Goal: Task Accomplishment & Management: Manage account settings

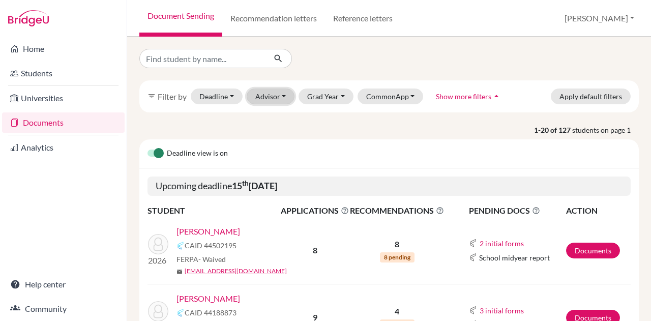
click at [281, 94] on button "Advisor" at bounding box center [271, 97] width 48 height 16
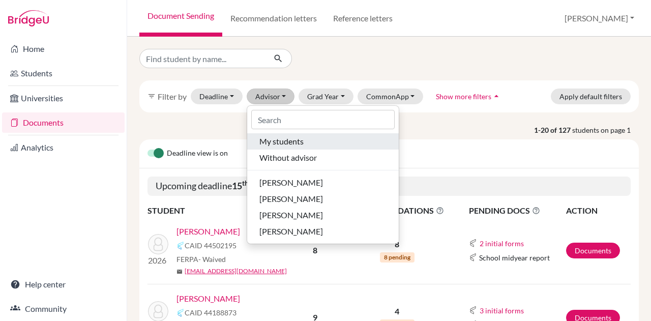
click at [293, 144] on span "My students" at bounding box center [282, 141] width 44 height 12
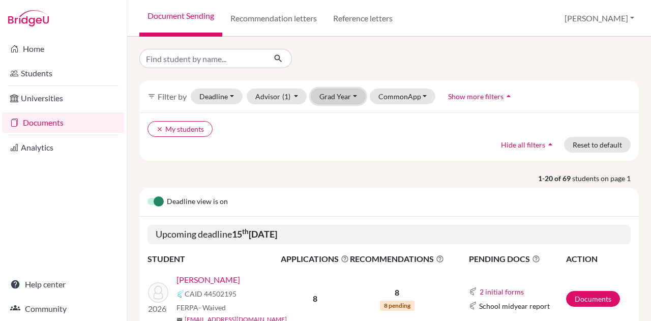
click at [338, 95] on button "Grad Year" at bounding box center [338, 97] width 55 height 16
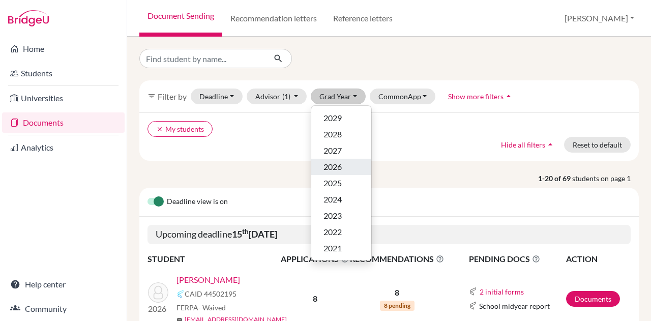
click at [341, 168] on span "2026" at bounding box center [333, 167] width 18 height 12
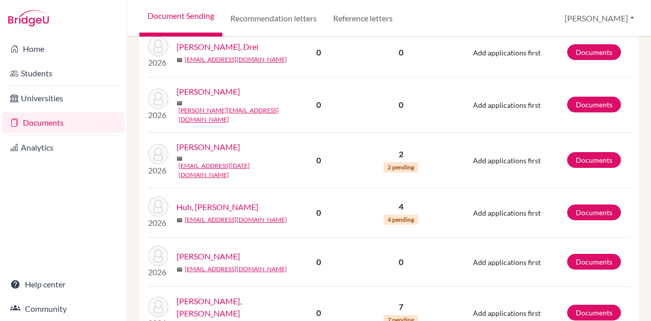
scroll to position [1068, 0]
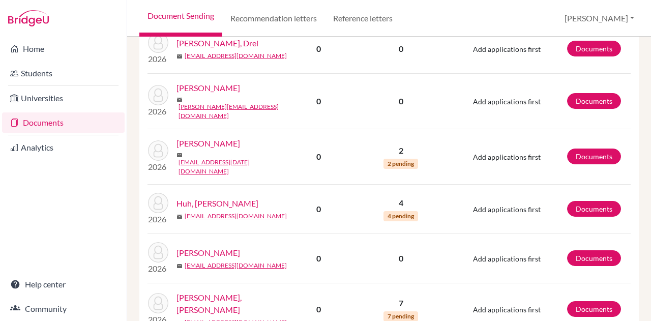
click at [218, 197] on link "Huh, Jung Won" at bounding box center [218, 203] width 82 height 12
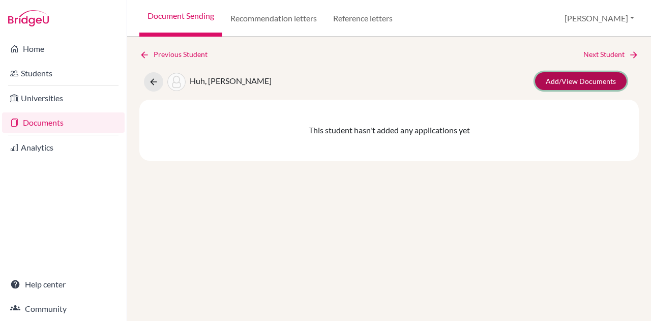
click at [584, 81] on link "Add/View Documents" at bounding box center [581, 81] width 92 height 18
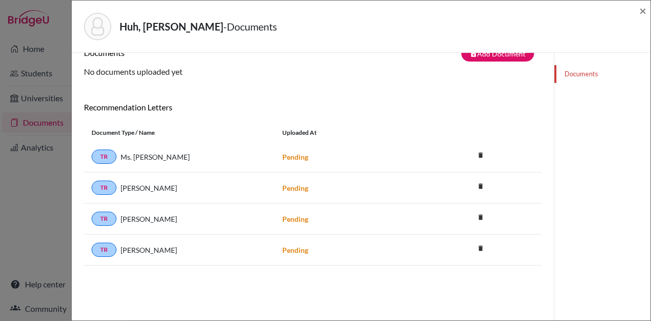
scroll to position [20, 0]
click at [643, 13] on span "×" at bounding box center [643, 10] width 7 height 15
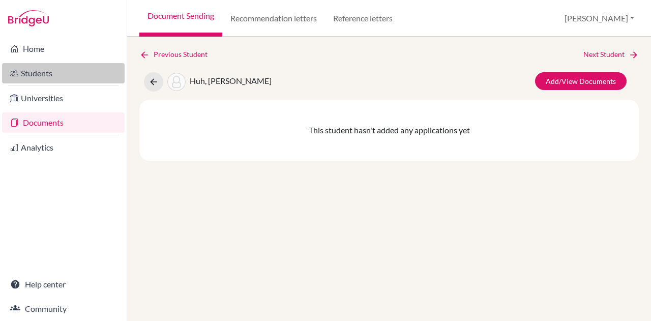
click at [61, 73] on link "Students" at bounding box center [63, 73] width 123 height 20
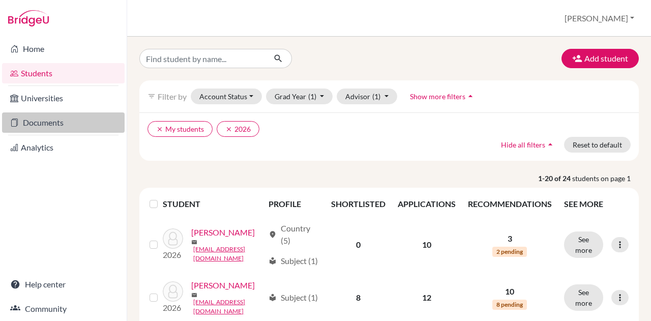
click at [72, 125] on link "Documents" at bounding box center [63, 122] width 123 height 20
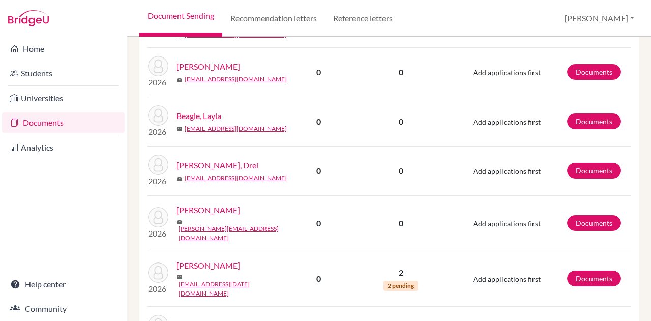
scroll to position [1014, 0]
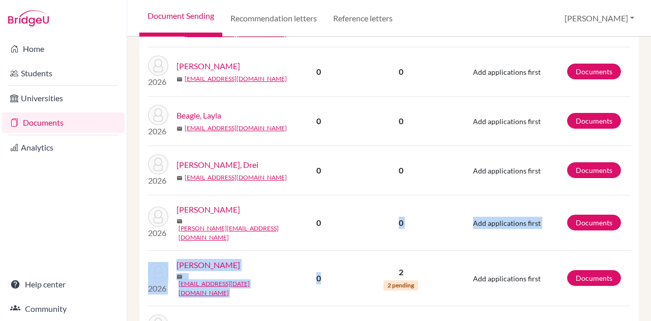
drag, startPoint x: 331, startPoint y: 256, endPoint x: 362, endPoint y: 230, distance: 40.1
click at [362, 230] on tbody "2026 Backe, Asa CAID 44172284 FERPA Not answered mail asabacke2008@gmail.com 12…" at bounding box center [389, 317] width 483 height 675
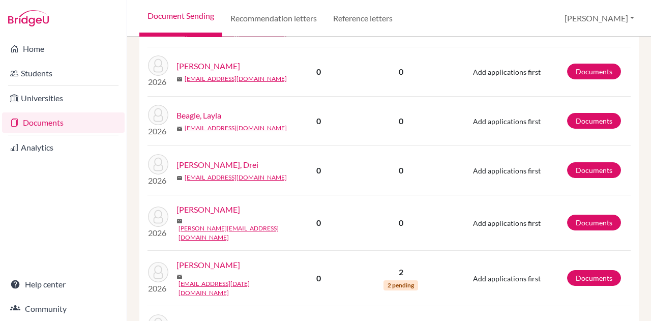
click at [276, 222] on div "mail julie.annec08@gmail.com" at bounding box center [234, 230] width 115 height 24
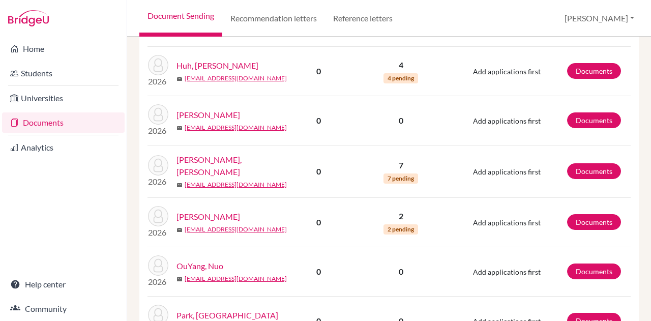
scroll to position [1274, 0]
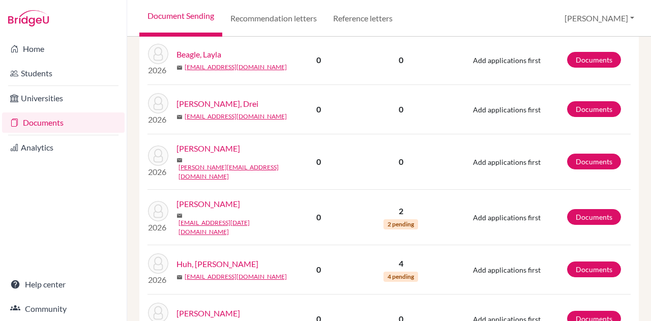
scroll to position [1074, 0]
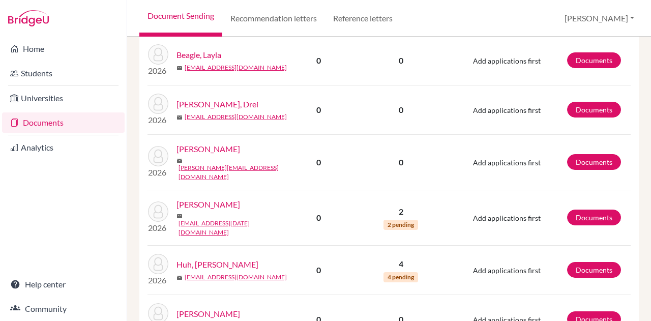
click at [201, 154] on link "[PERSON_NAME]" at bounding box center [209, 149] width 64 height 12
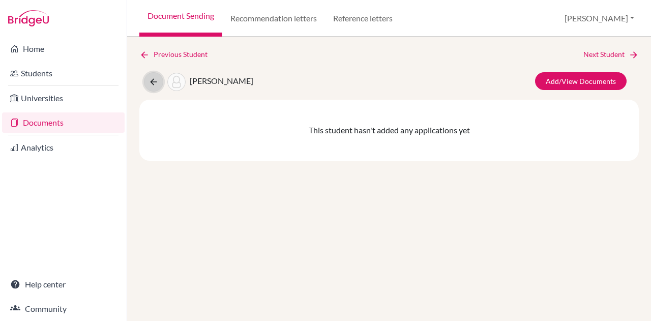
click at [152, 84] on icon at bounding box center [154, 82] width 10 height 10
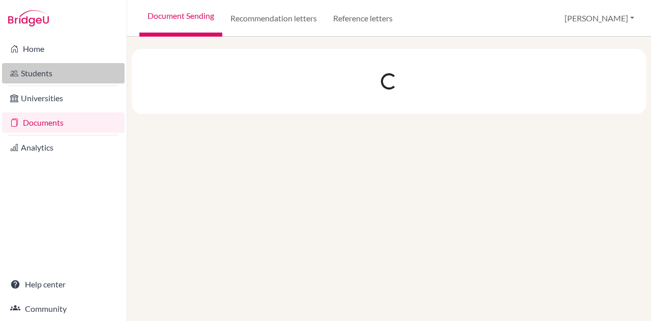
click at [52, 75] on link "Students" at bounding box center [63, 73] width 123 height 20
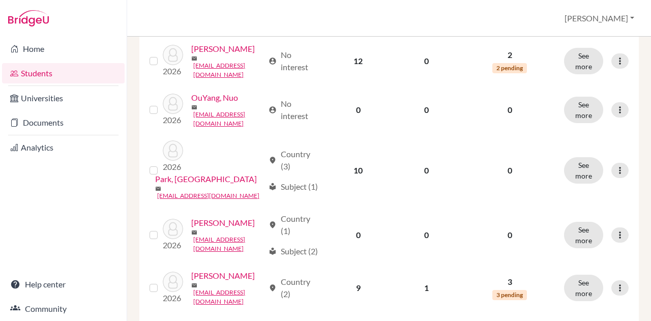
scroll to position [983, 0]
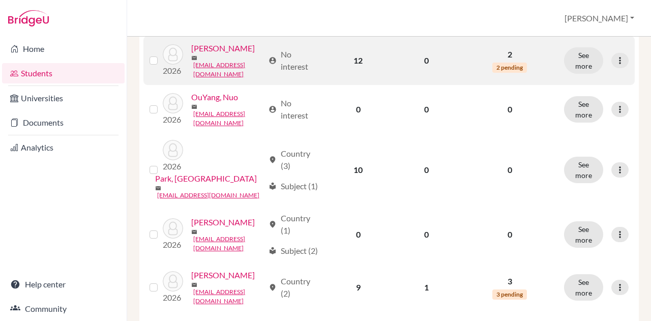
click at [191, 54] on link "[PERSON_NAME]" at bounding box center [223, 48] width 64 height 12
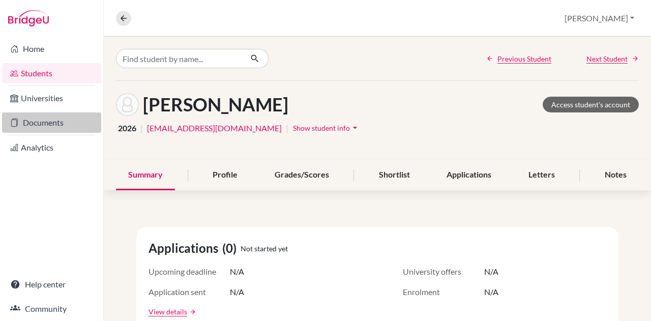
click at [49, 125] on link "Documents" at bounding box center [51, 122] width 99 height 20
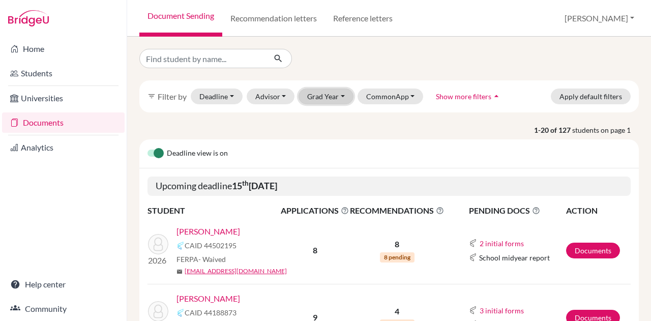
click at [327, 98] on button "Grad Year" at bounding box center [326, 97] width 55 height 16
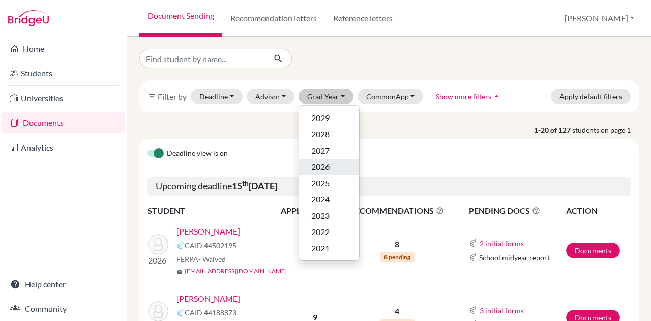
click at [323, 170] on span "2026" at bounding box center [320, 167] width 18 height 12
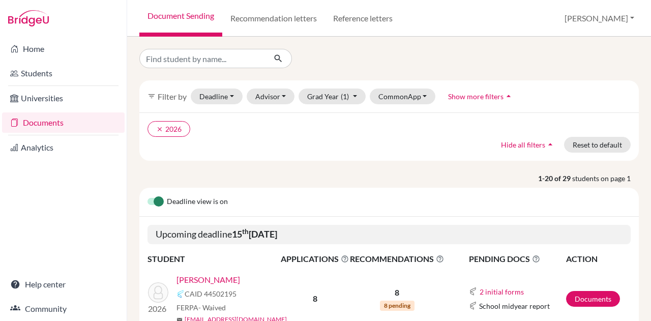
click at [278, 110] on div "filter_list Filter by Deadline - Select a date range Or double click for a sing…" at bounding box center [389, 96] width 500 height 32
click at [270, 99] on button "Advisor" at bounding box center [271, 97] width 48 height 16
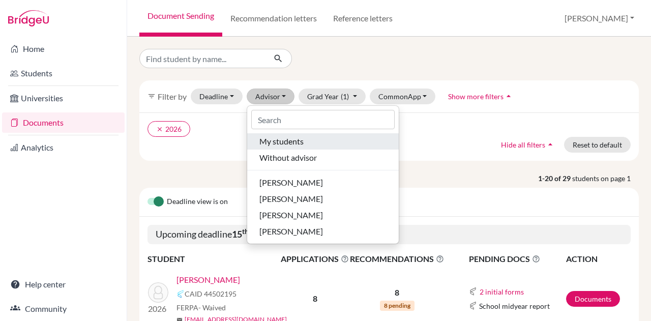
click at [282, 140] on span "My students" at bounding box center [282, 141] width 44 height 12
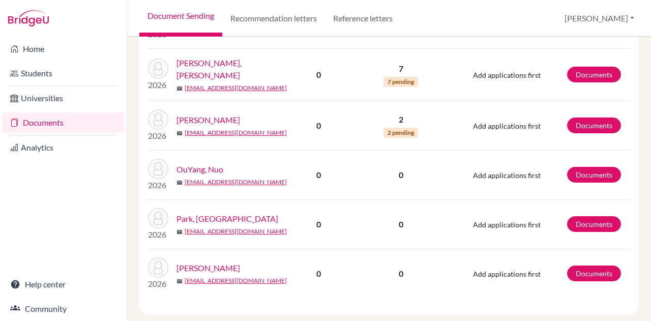
scroll to position [1412, 0]
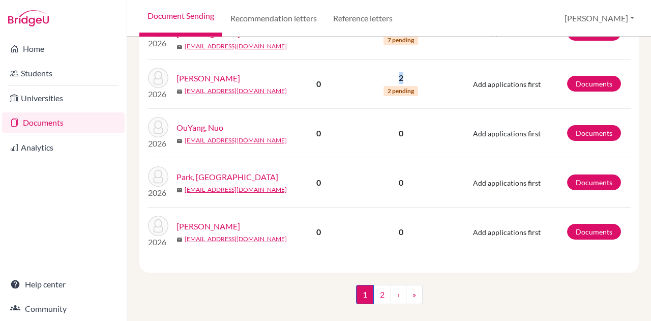
drag, startPoint x: 403, startPoint y: 65, endPoint x: 391, endPoint y: 58, distance: 13.7
click at [391, 72] on p "2" at bounding box center [401, 78] width 94 height 12
click at [196, 72] on link "Lizunova, Eva" at bounding box center [209, 78] width 64 height 12
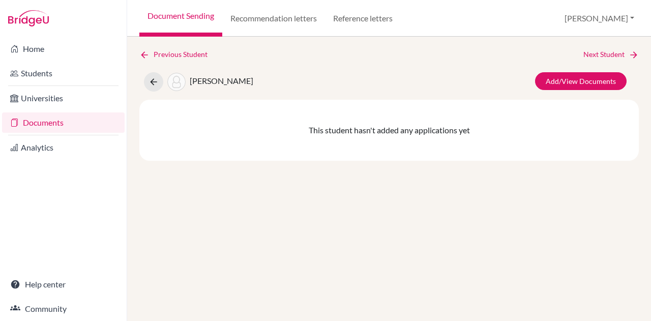
click at [61, 129] on link "Documents" at bounding box center [63, 122] width 123 height 20
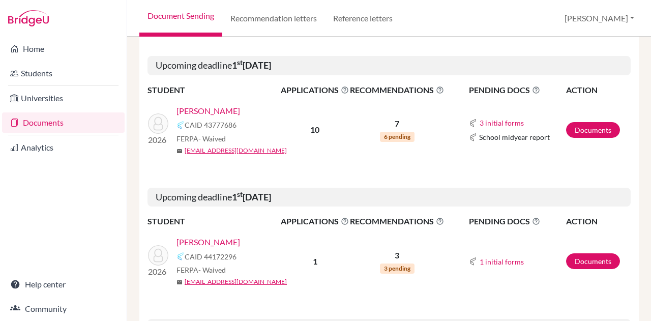
scroll to position [634, 0]
click at [197, 111] on link "[PERSON_NAME]" at bounding box center [209, 110] width 64 height 12
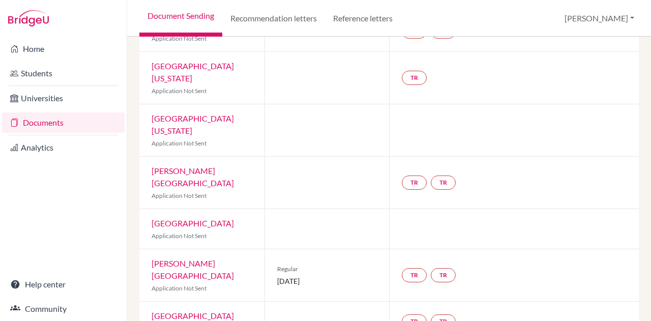
scroll to position [230, 0]
click at [410, 259] on div "TR TR" at bounding box center [514, 276] width 250 height 52
click at [411, 269] on link "TR" at bounding box center [414, 276] width 25 height 14
click at [404, 222] on h3 "Teacher recommendation" at bounding box center [413, 231] width 101 height 18
click at [422, 222] on h3 "Teacher recommendation" at bounding box center [413, 231] width 101 height 18
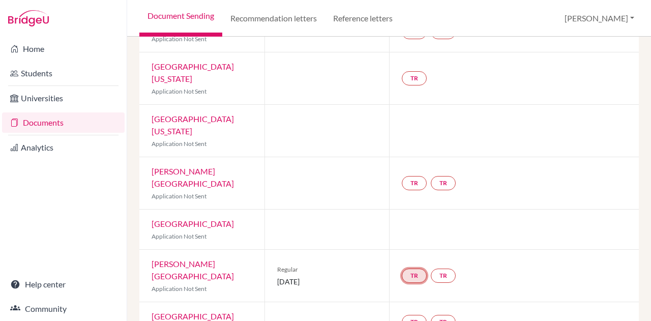
click at [409, 269] on link "TR" at bounding box center [414, 276] width 25 height 14
click at [417, 244] on small "Incomplete" at bounding box center [413, 248] width 89 height 9
click at [410, 269] on link "TR" at bounding box center [414, 276] width 25 height 14
click at [417, 222] on h3 "Teacher recommendation" at bounding box center [413, 231] width 101 height 18
click at [414, 71] on link "TR" at bounding box center [414, 78] width 25 height 14
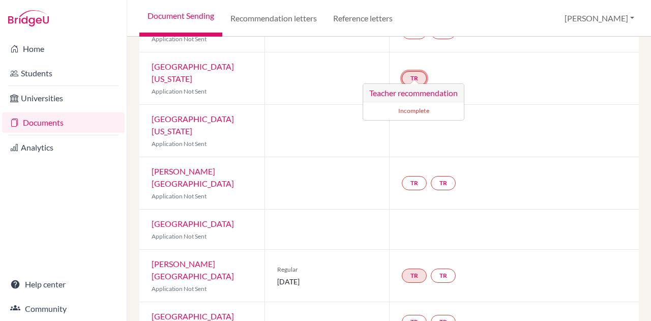
click at [417, 92] on h3 "Teacher recommendation" at bounding box center [413, 93] width 101 height 18
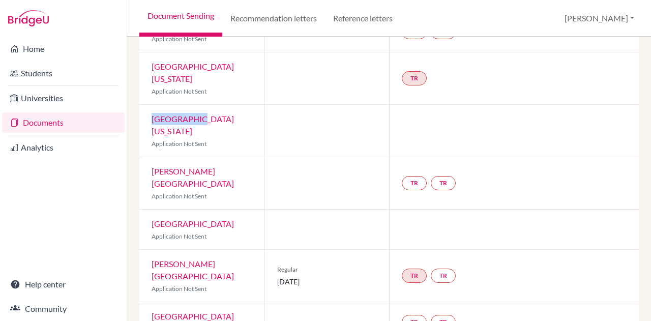
click at [417, 92] on div "TR" at bounding box center [514, 78] width 250 height 52
click at [416, 71] on link "TR" at bounding box center [414, 78] width 25 height 14
click at [421, 101] on h3 "Teacher recommendation" at bounding box center [413, 93] width 101 height 18
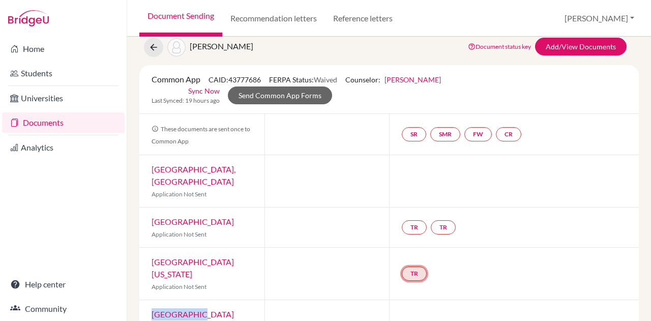
scroll to position [0, 0]
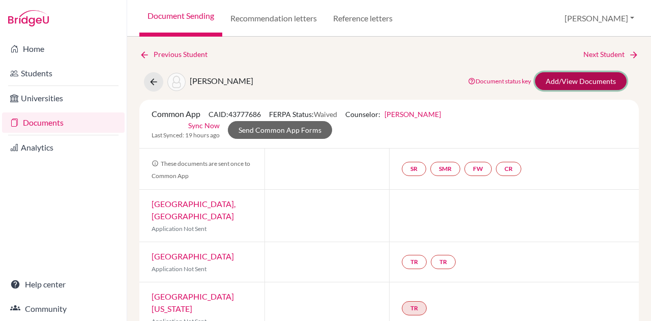
click at [587, 80] on link "Add/View Documents" at bounding box center [581, 81] width 92 height 18
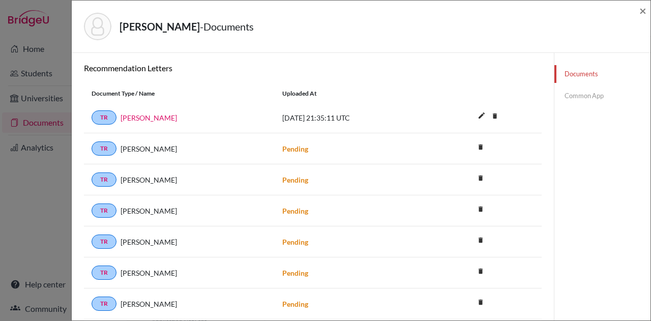
scroll to position [132, 0]
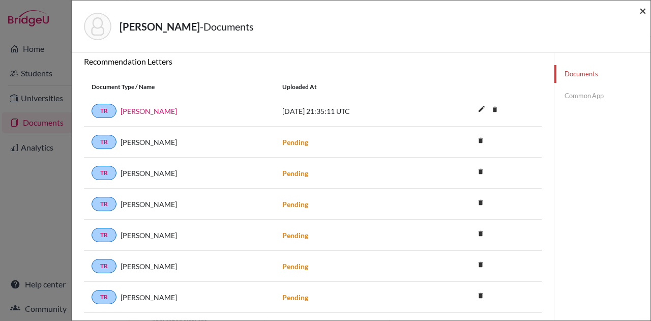
click at [643, 10] on span "×" at bounding box center [643, 10] width 7 height 15
